Goal: Task Accomplishment & Management: Use online tool/utility

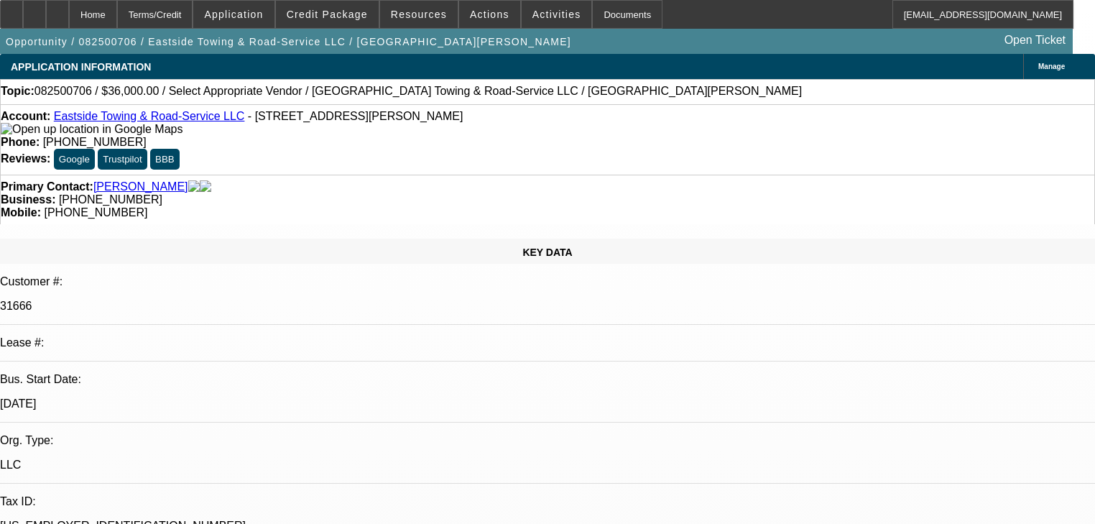
select select "0"
select select "2"
select select "0.1"
select select "4"
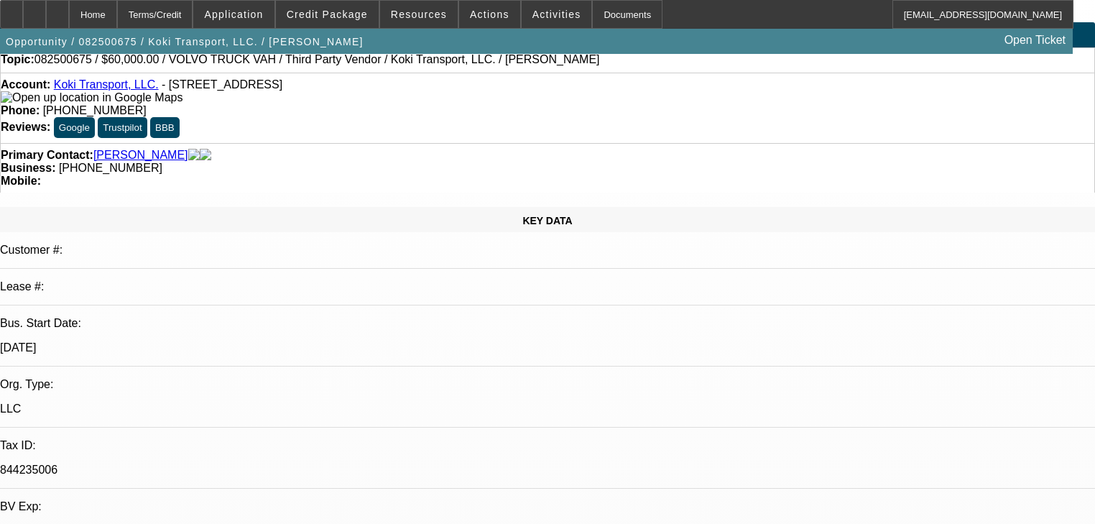
select select "0.2"
select select "2"
select select "0.1"
select select "4"
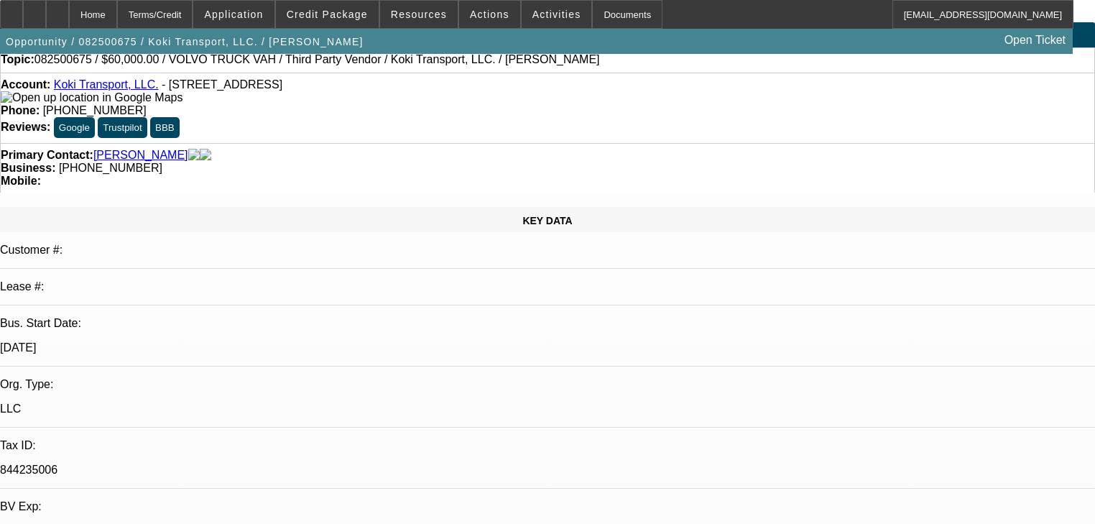
select select "0.15"
select select "2"
select select "0.1"
select select "4"
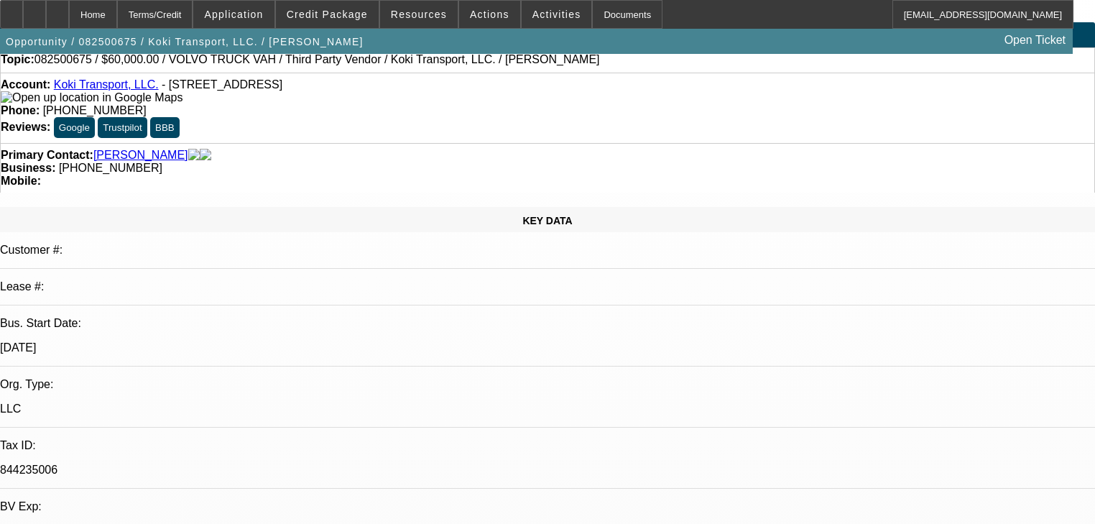
select select "0.2"
select select "2"
select select "0.1"
select select "4"
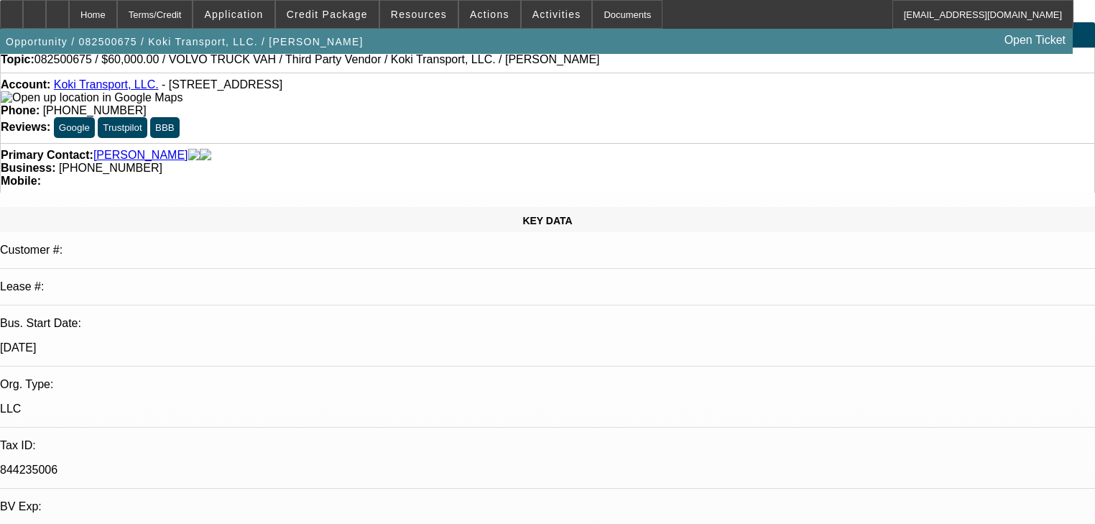
select select "0.1"
select select "2"
select select "0.1"
select select "4"
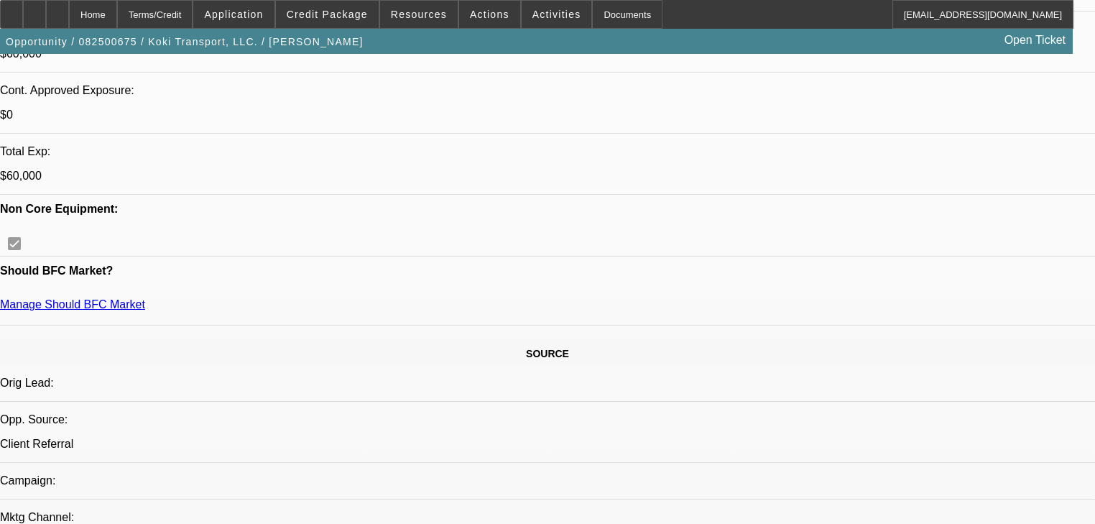
scroll to position [575, 0]
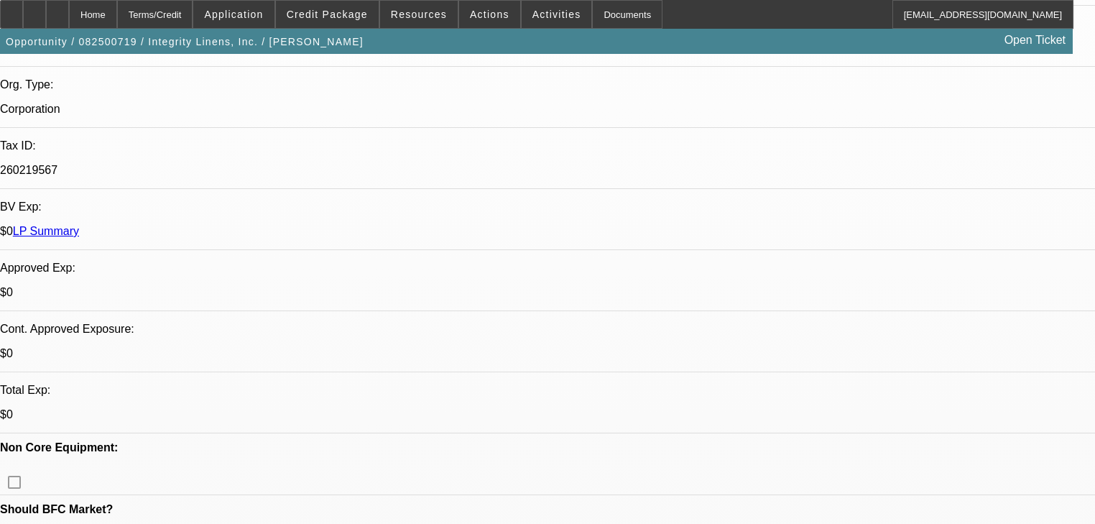
select select "0"
select select "2"
select select "0.1"
select select "4"
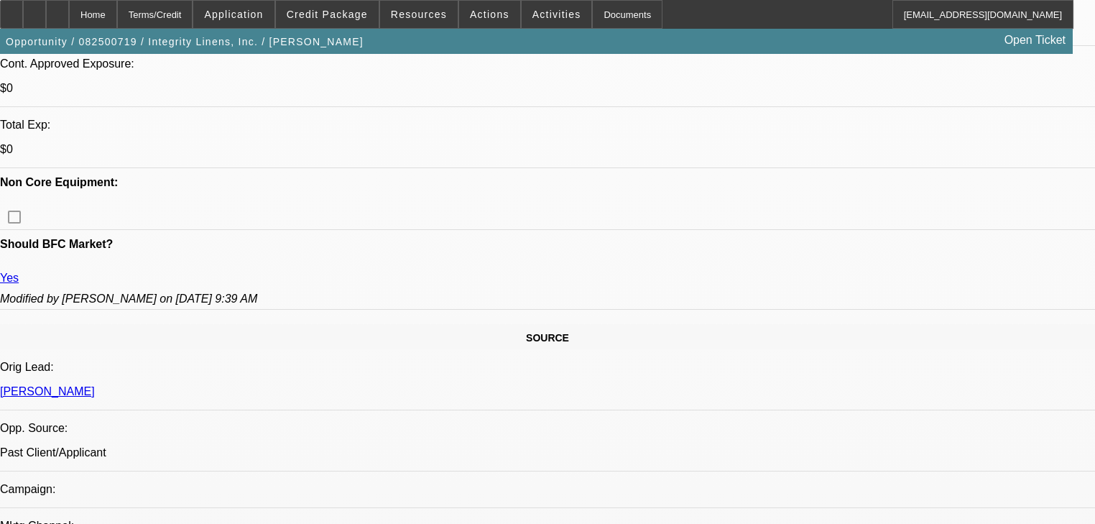
scroll to position [632, 0]
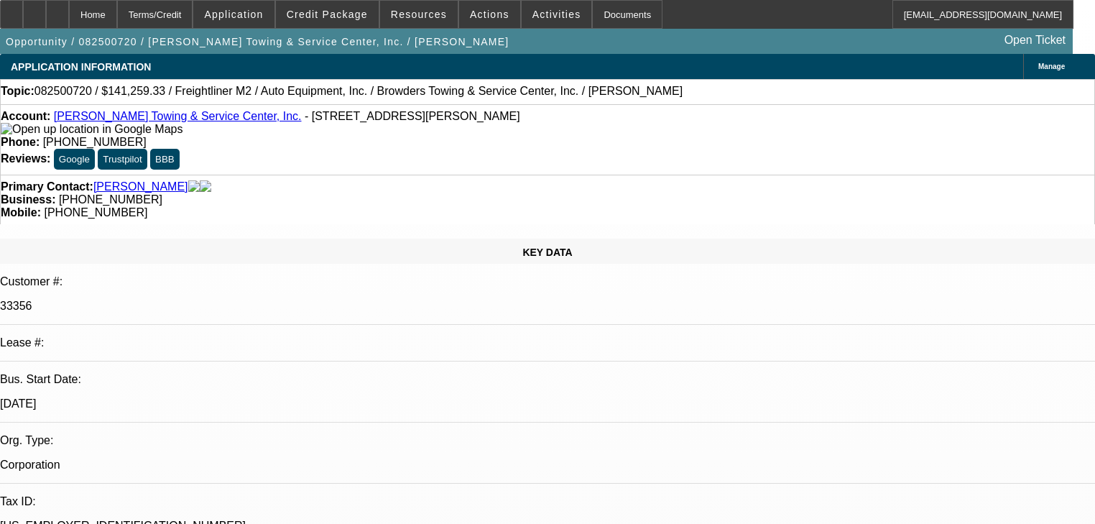
select select "0"
select select "2"
select select "0"
select select "6"
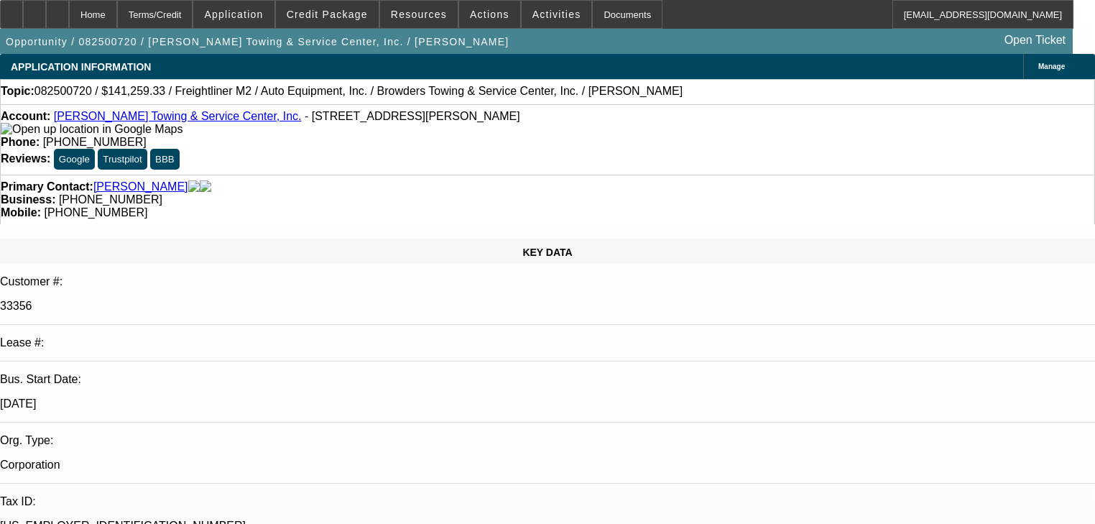
select select "0"
select select "2"
select select "0"
select select "6"
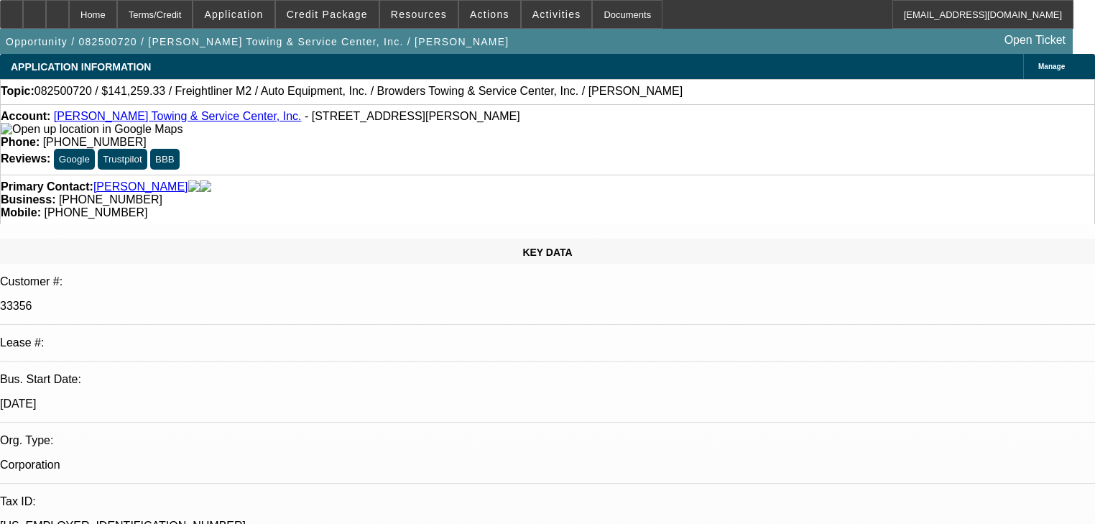
select select "0"
select select "2"
select select "0"
select select "6"
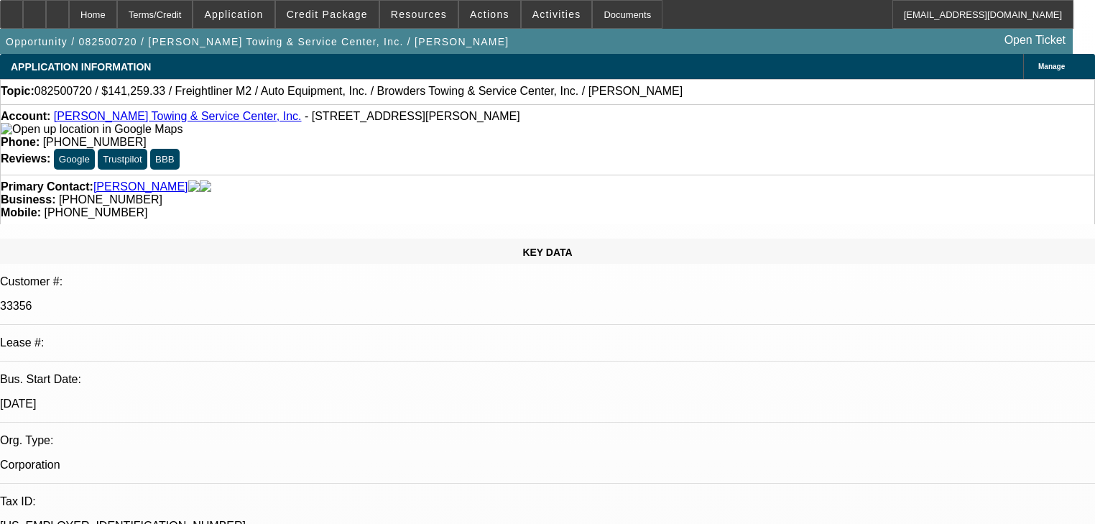
select select "0"
select select "2"
select select "0"
select select "6"
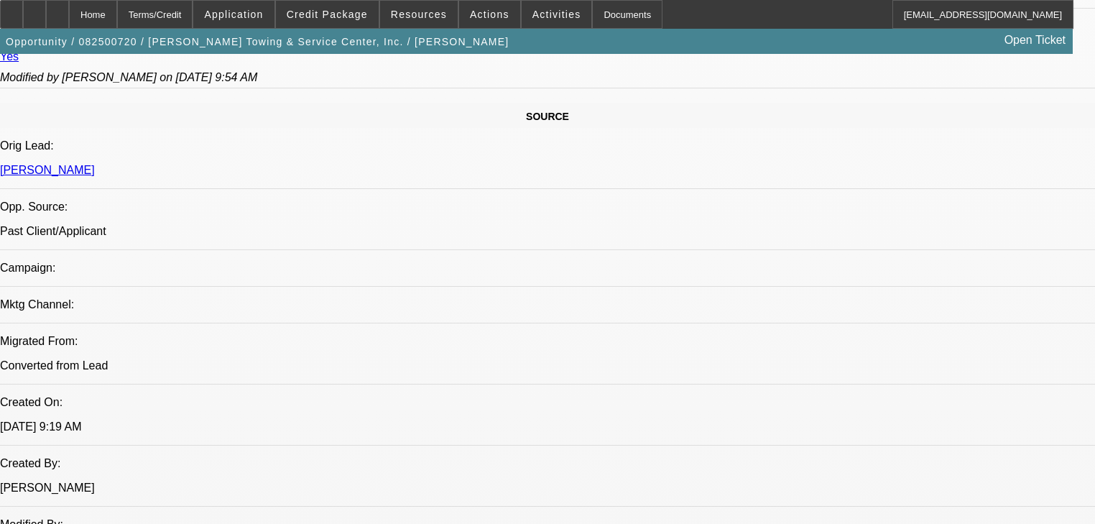
scroll to position [862, 0]
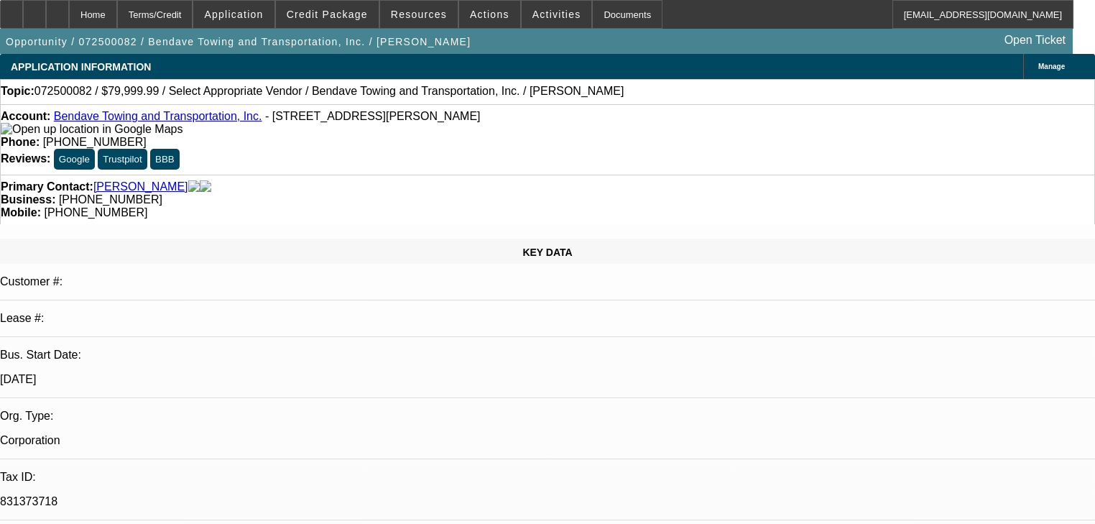
select select "0"
select select "2"
select select "0.1"
select select "4"
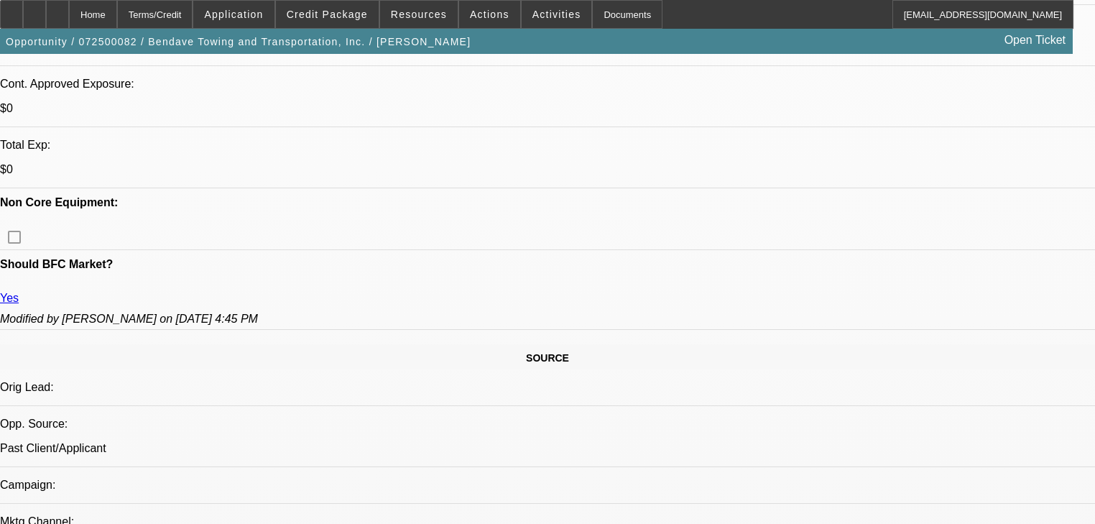
scroll to position [690, 0]
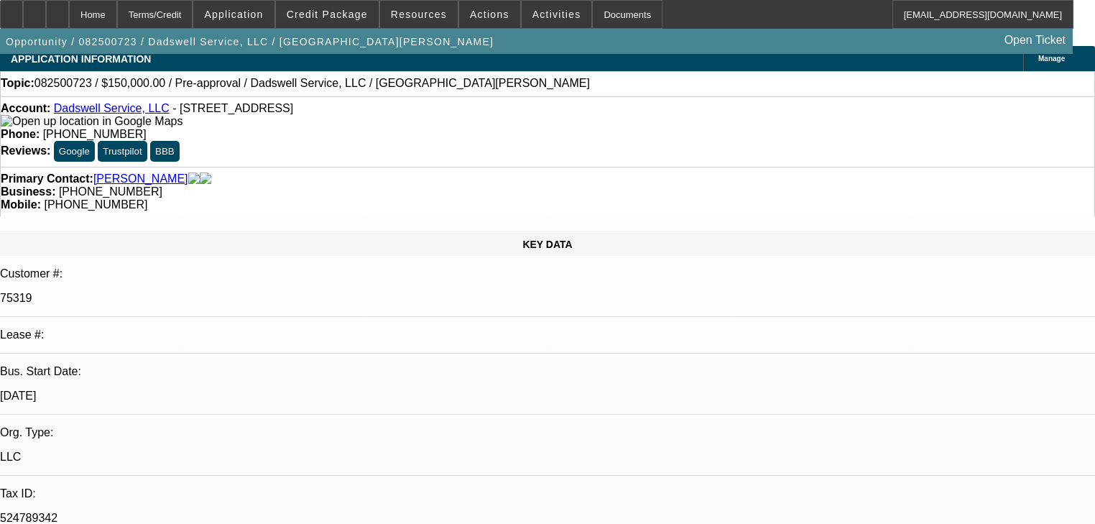
select select "0"
select select "2"
select select "0.1"
select select "4"
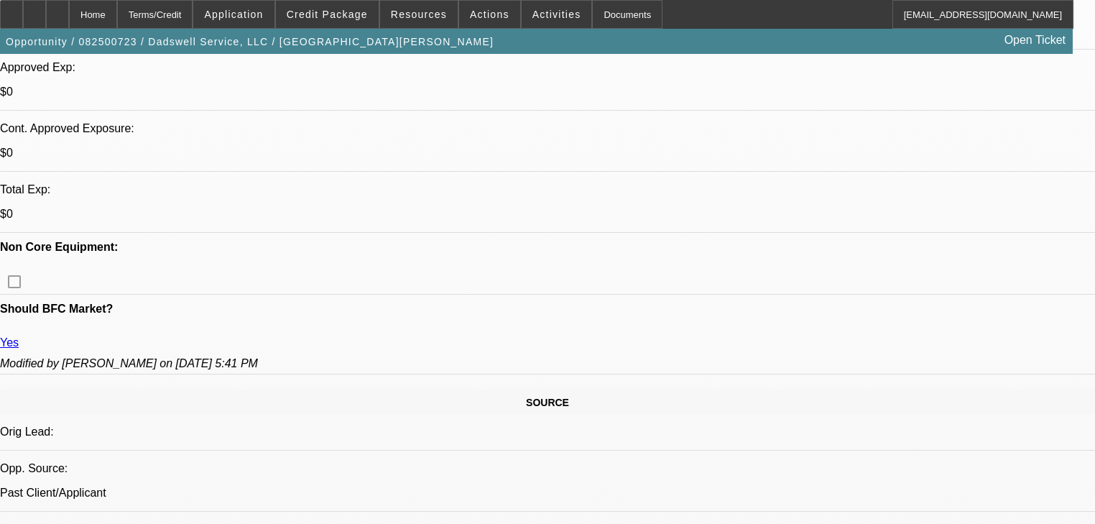
scroll to position [632, 0]
